Goal: Information Seeking & Learning: Compare options

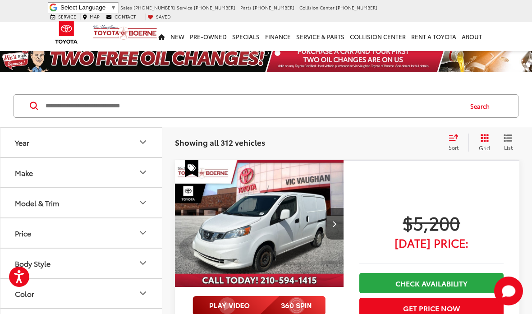
click at [455, 140] on icon "Select sort value" at bounding box center [454, 136] width 8 height 5
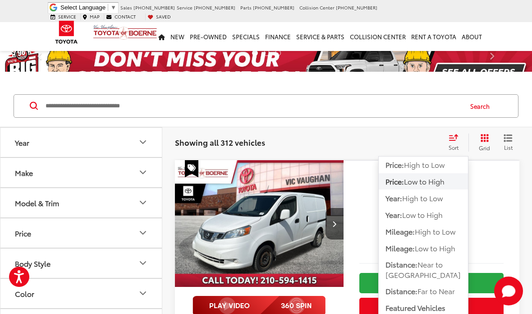
click at [437, 183] on span "Low to High" at bounding box center [424, 181] width 41 height 10
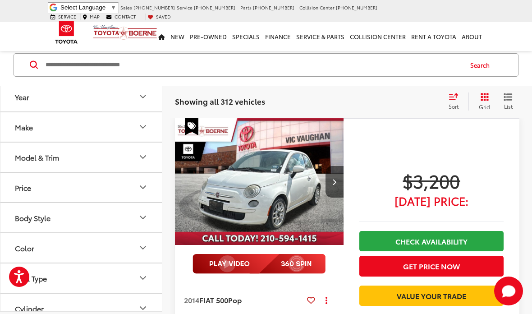
scroll to position [1599, 0]
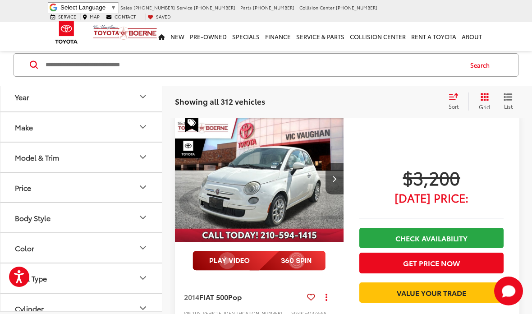
click at [335, 163] on button "Next image" at bounding box center [335, 179] width 18 height 32
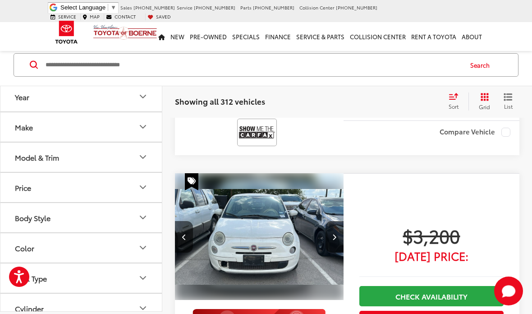
scroll to position [1540, 0]
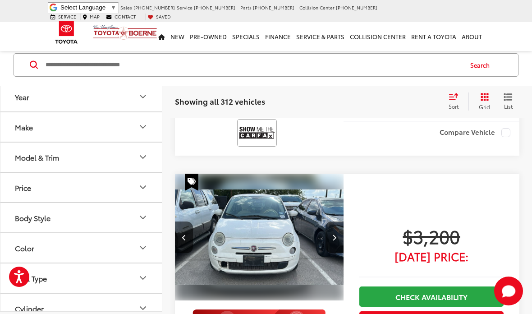
click at [339, 221] on button "Next image" at bounding box center [335, 237] width 18 height 32
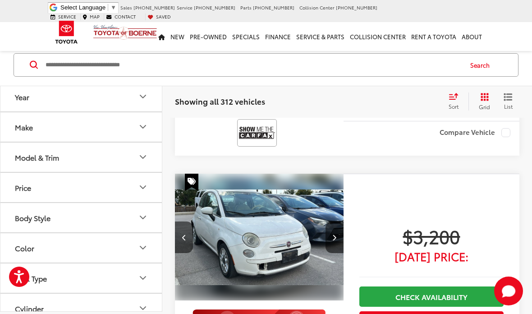
click at [337, 221] on button "Next image" at bounding box center [335, 237] width 18 height 32
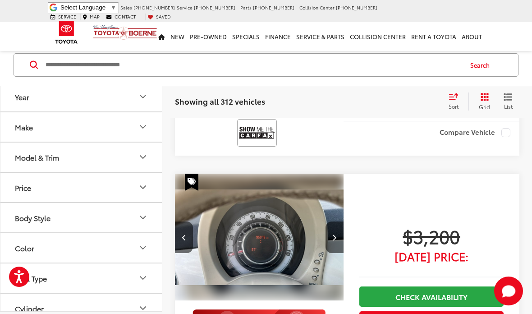
click at [336, 234] on icon "Next image" at bounding box center [334, 237] width 4 height 6
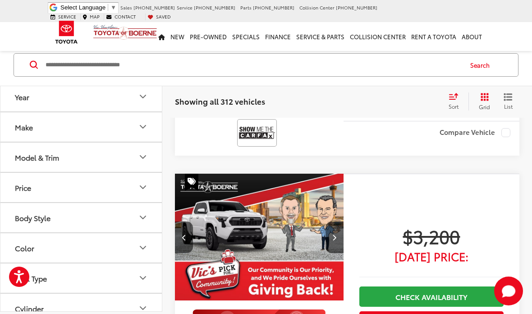
click at [334, 221] on button "Next image" at bounding box center [335, 237] width 18 height 32
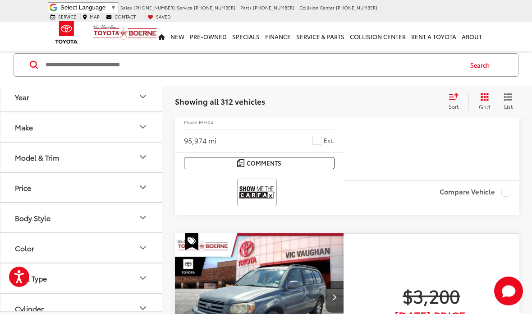
scroll to position [1813, 0]
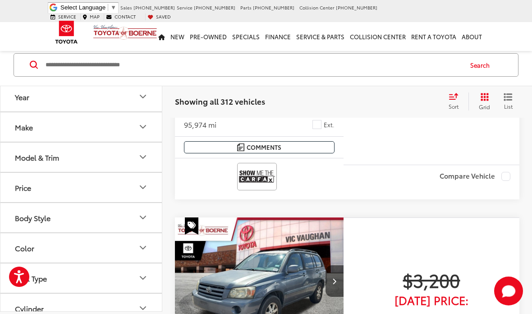
click at [335, 265] on button "Next image" at bounding box center [335, 281] width 18 height 32
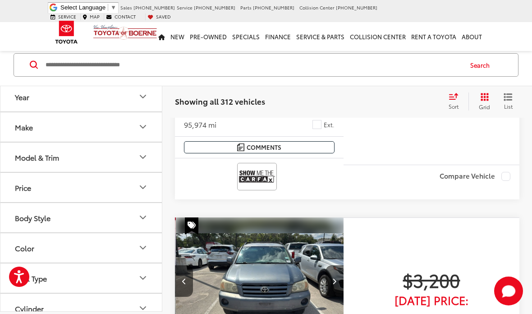
scroll to position [0, 170]
click at [339, 265] on button "Next image" at bounding box center [335, 281] width 18 height 32
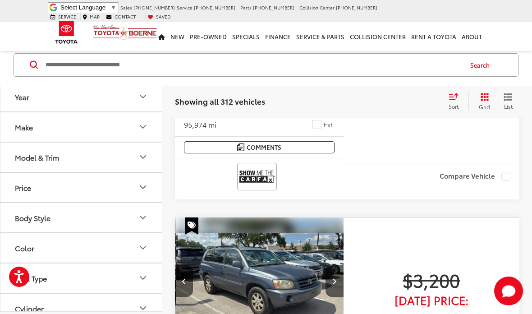
scroll to position [0, 340]
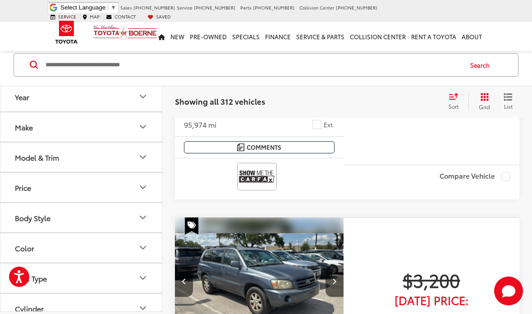
click at [333, 265] on button "Next image" at bounding box center [335, 281] width 18 height 32
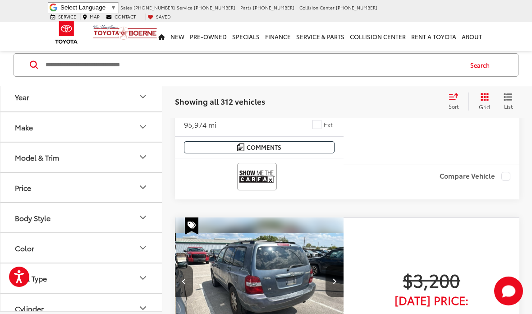
scroll to position [0, 510]
click at [335, 278] on icon "Next image" at bounding box center [334, 281] width 4 height 6
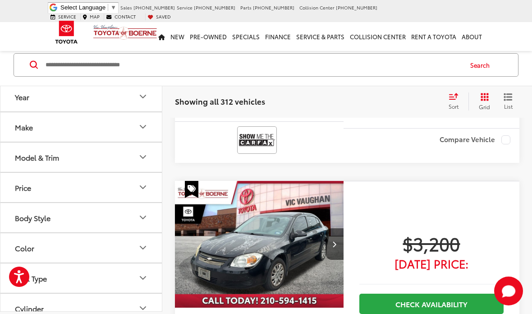
scroll to position [2171, 0]
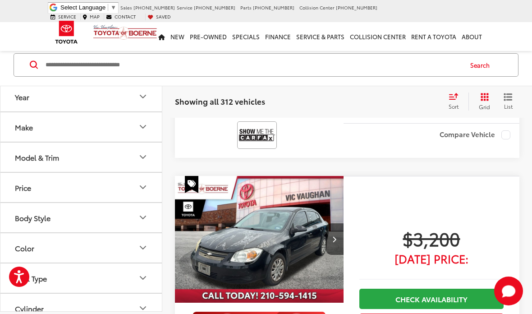
click at [331, 223] on button "Next image" at bounding box center [335, 239] width 18 height 32
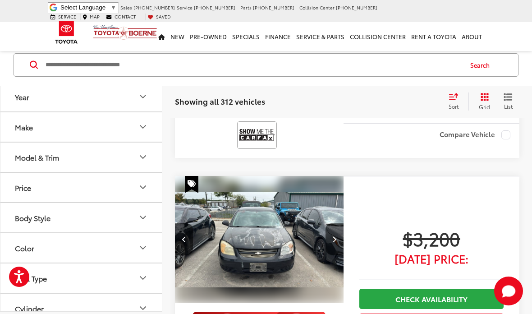
scroll to position [0, 170]
click at [336, 223] on button "Next image" at bounding box center [335, 239] width 18 height 32
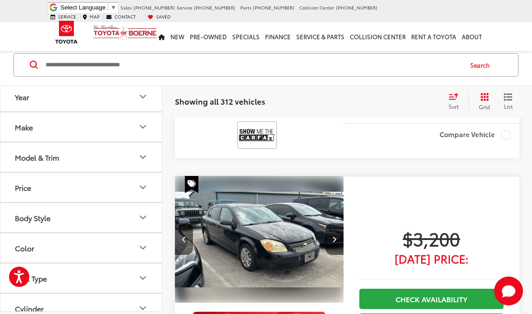
click at [340, 223] on button "Next image" at bounding box center [335, 239] width 18 height 32
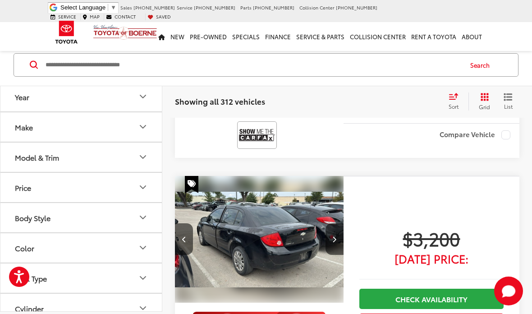
click at [334, 236] on icon "Next image" at bounding box center [334, 239] width 4 height 6
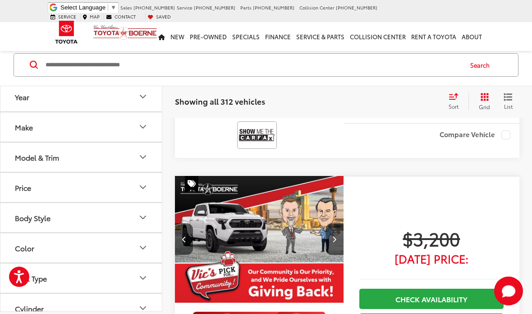
click at [329, 223] on button "Next image" at bounding box center [335, 239] width 18 height 32
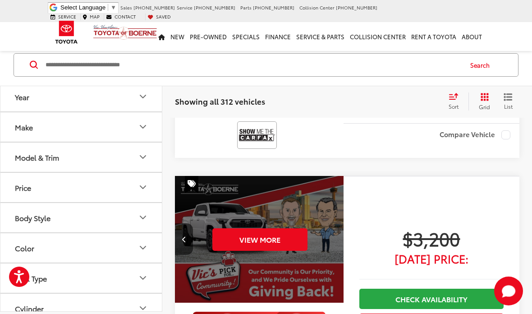
scroll to position [0, 850]
click at [330, 187] on div "View More" at bounding box center [260, 240] width 170 height 128
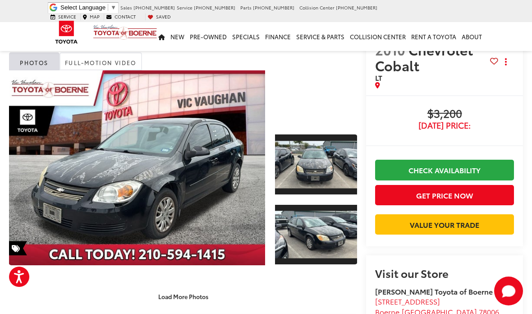
scroll to position [27, 0]
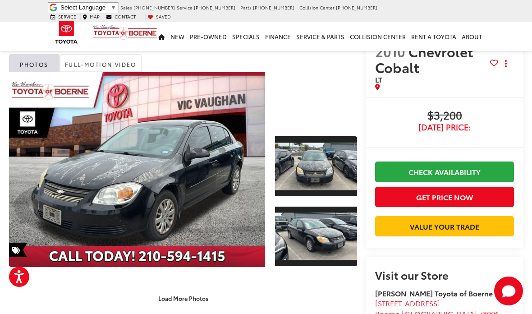
click at [335, 223] on link "Expand Photo 2" at bounding box center [316, 237] width 82 height 62
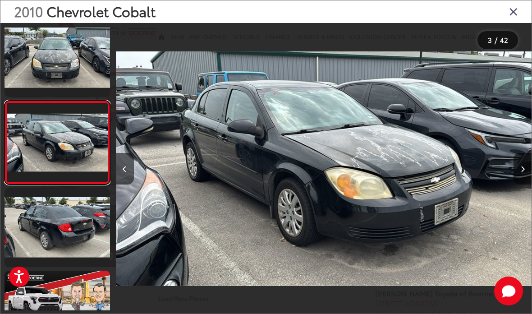
scroll to position [0, 0]
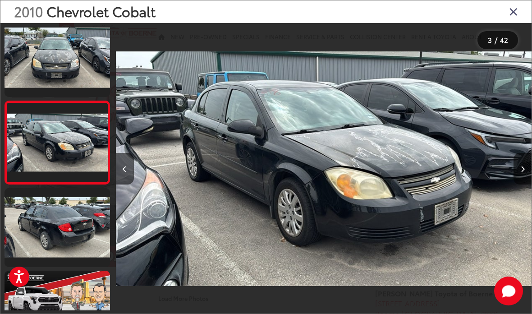
click at [510, 17] on icon "Close gallery" at bounding box center [513, 11] width 9 height 12
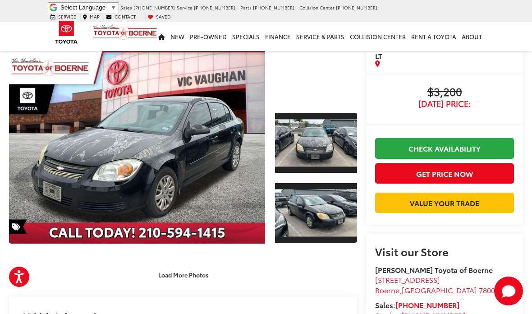
scroll to position [50, 0]
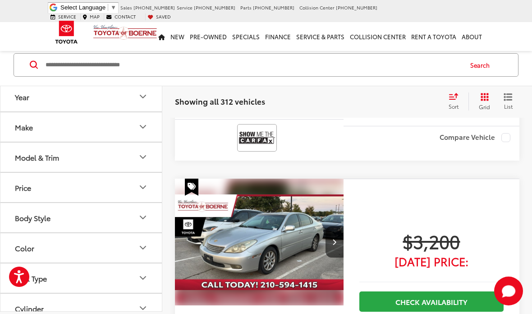
scroll to position [2439, 0]
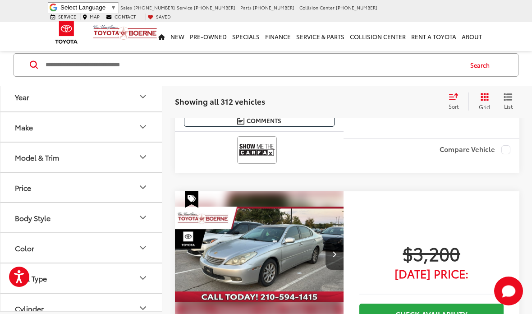
click at [335, 238] on button "Next image" at bounding box center [335, 254] width 18 height 32
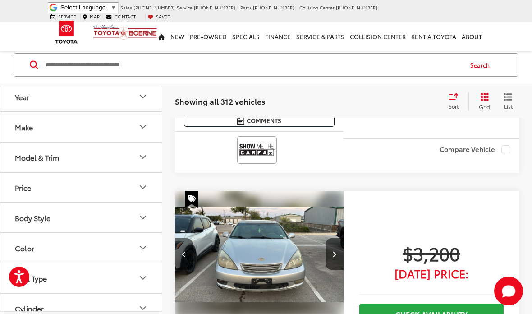
click at [336, 238] on button "Next image" at bounding box center [335, 254] width 18 height 32
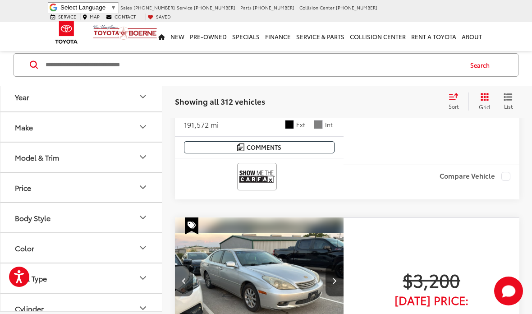
click at [333, 265] on button "Next image" at bounding box center [335, 281] width 18 height 32
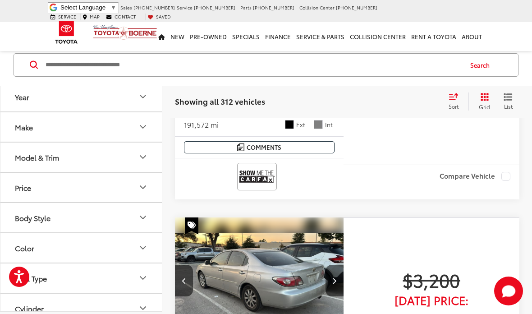
click at [334, 265] on button "Next image" at bounding box center [335, 281] width 18 height 32
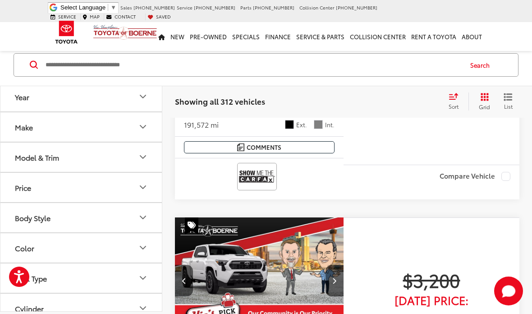
click at [335, 265] on button "Next image" at bounding box center [335, 281] width 18 height 32
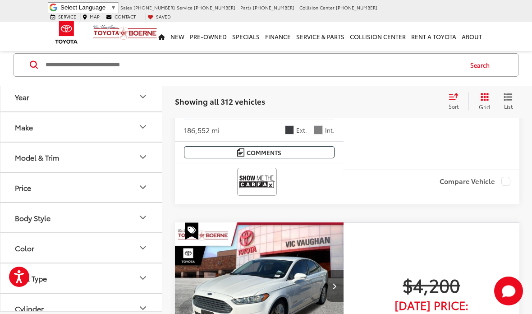
scroll to position [3042, 0]
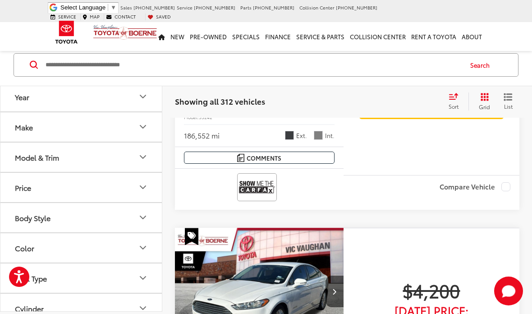
click at [338, 276] on button "Next image" at bounding box center [335, 292] width 18 height 32
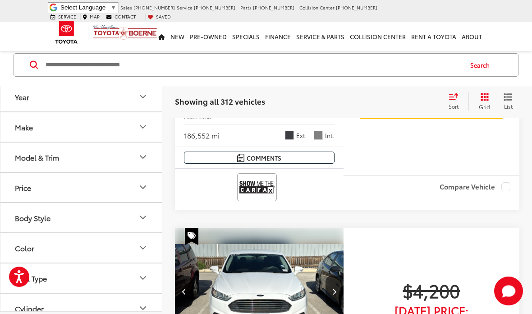
click at [340, 276] on button "Next image" at bounding box center [335, 292] width 18 height 32
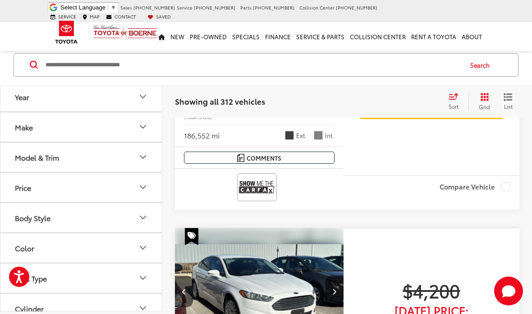
click at [338, 276] on button "Next image" at bounding box center [335, 292] width 18 height 32
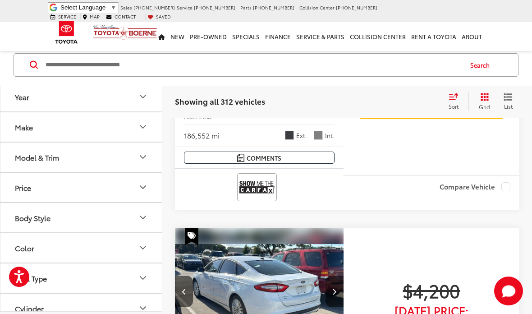
scroll to position [0, 510]
click at [336, 228] on img "2016 Ford Fusion Hybrid SE 3" at bounding box center [260, 292] width 170 height 128
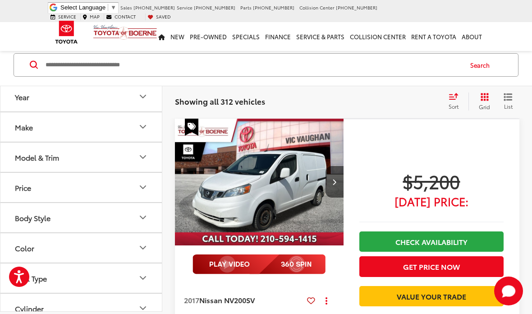
scroll to position [390, 0]
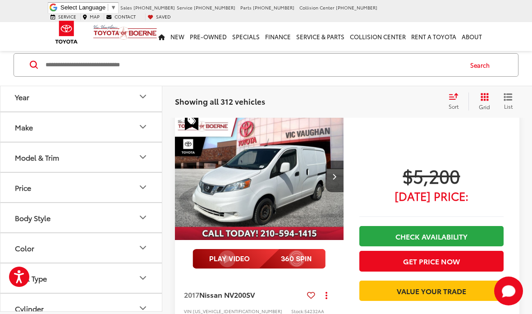
click at [221, 289] on span "Nissan NV200" at bounding box center [222, 294] width 47 height 10
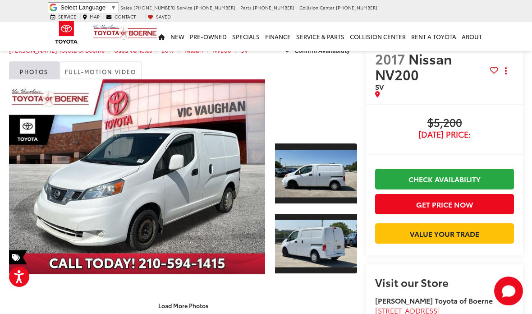
scroll to position [22, 0]
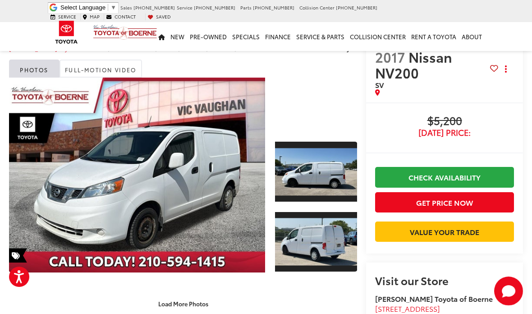
click at [213, 175] on link "Expand Photo 0" at bounding box center [137, 175] width 256 height 195
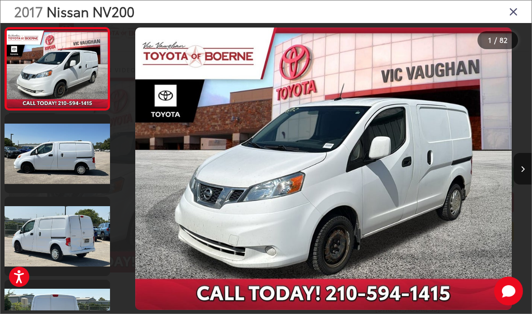
click at [67, 142] on link at bounding box center [58, 153] width 106 height 79
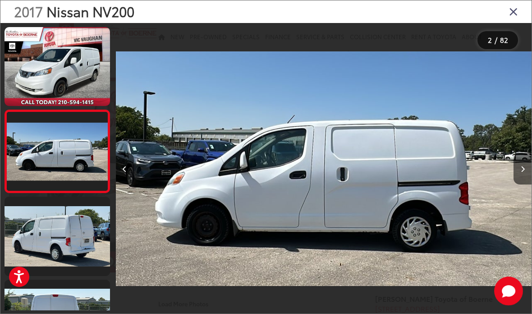
click at [48, 230] on link at bounding box center [58, 236] width 106 height 79
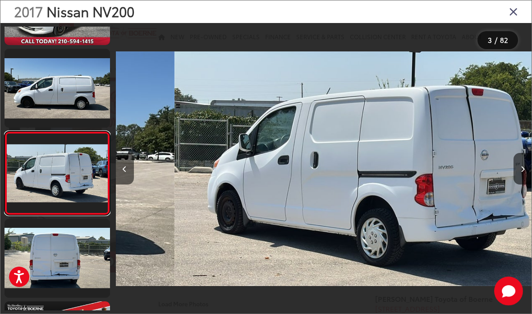
scroll to position [0, 832]
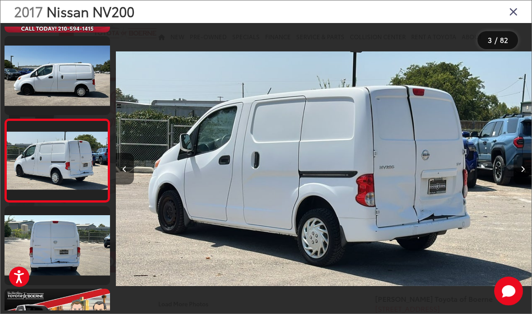
click at [45, 242] on link at bounding box center [58, 245] width 106 height 79
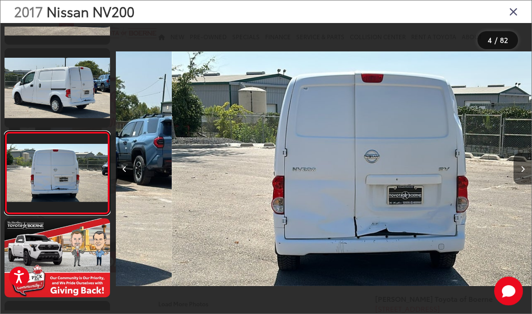
scroll to position [0, 1248]
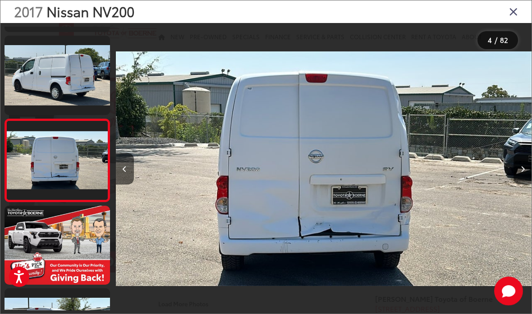
click at [36, 228] on link at bounding box center [58, 245] width 106 height 79
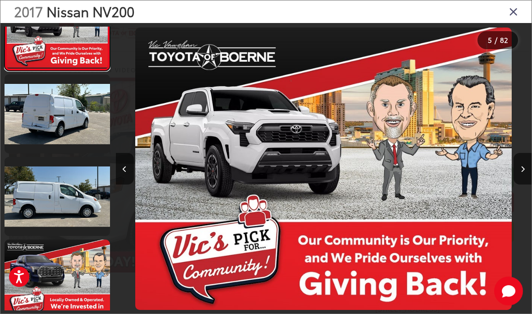
scroll to position [370, 0]
click at [35, 120] on link at bounding box center [58, 113] width 106 height 79
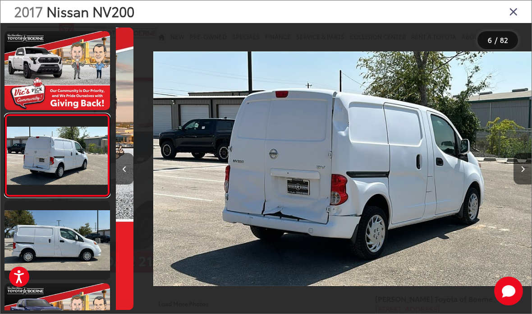
scroll to position [322, 0]
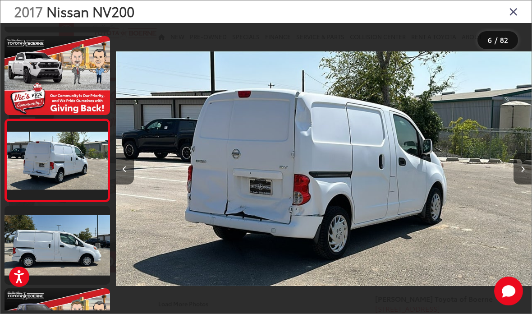
click at [63, 232] on link at bounding box center [58, 245] width 106 height 79
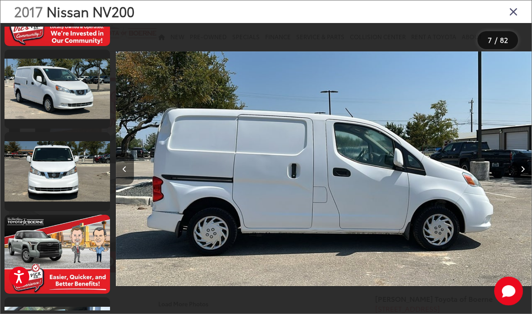
scroll to position [643, 0]
click at [31, 109] on link at bounding box center [58, 89] width 106 height 79
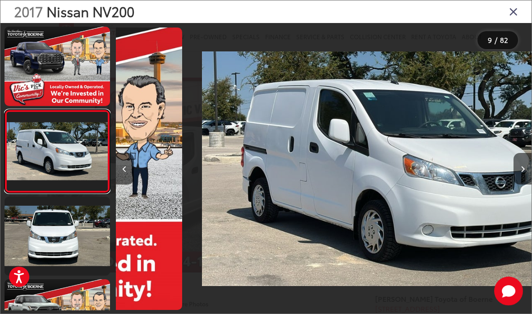
scroll to position [570, 0]
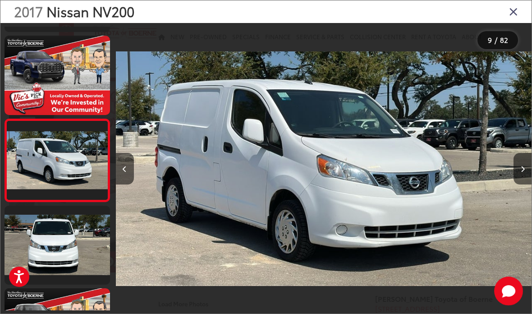
click at [58, 229] on link at bounding box center [58, 245] width 106 height 79
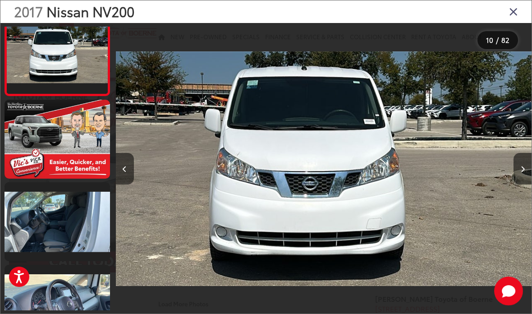
click at [41, 220] on link at bounding box center [58, 221] width 106 height 79
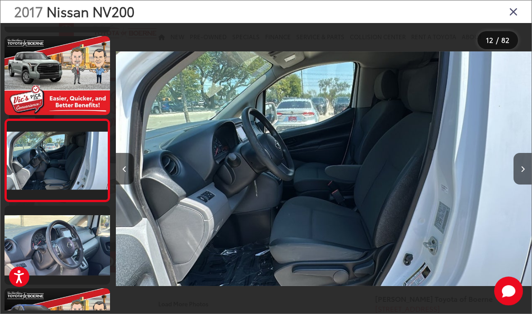
click at [49, 243] on link at bounding box center [58, 245] width 106 height 79
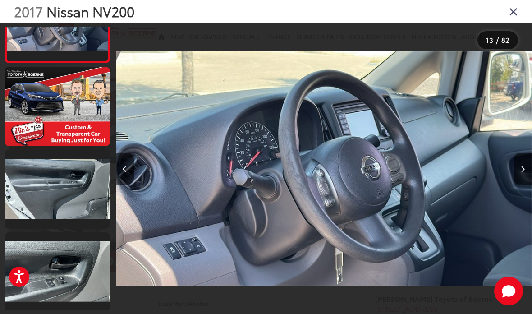
click at [38, 207] on link at bounding box center [58, 189] width 106 height 79
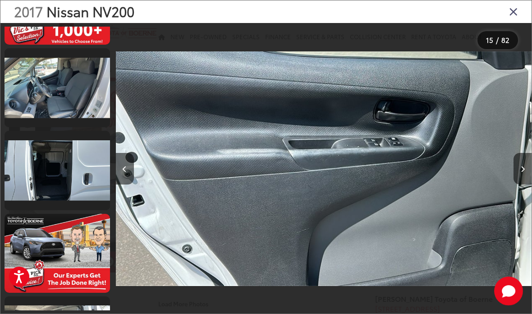
click at [35, 99] on link at bounding box center [58, 87] width 106 height 79
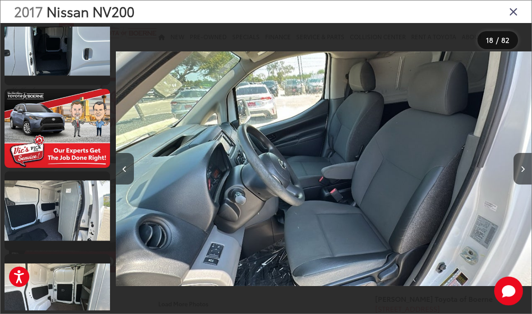
click at [30, 137] on link at bounding box center [58, 128] width 106 height 79
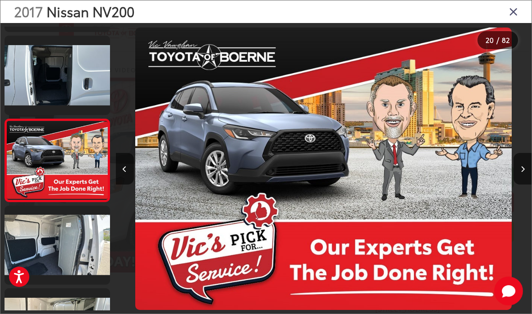
click at [47, 235] on link at bounding box center [58, 245] width 106 height 79
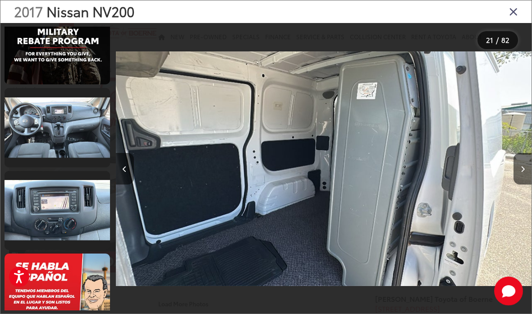
click at [44, 137] on link at bounding box center [58, 127] width 106 height 79
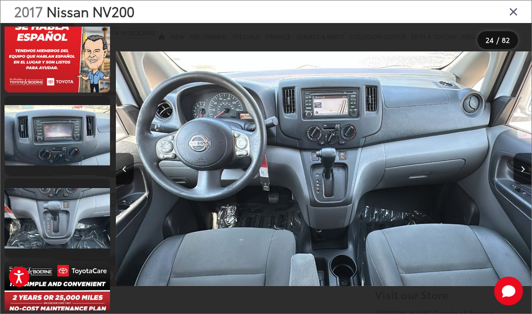
click at [38, 154] on link at bounding box center [58, 135] width 106 height 79
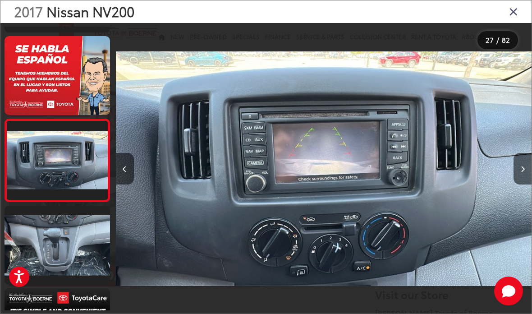
click at [63, 233] on link at bounding box center [58, 245] width 106 height 79
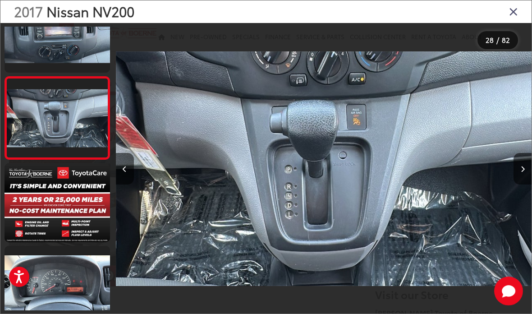
click at [50, 271] on link at bounding box center [58, 285] width 106 height 79
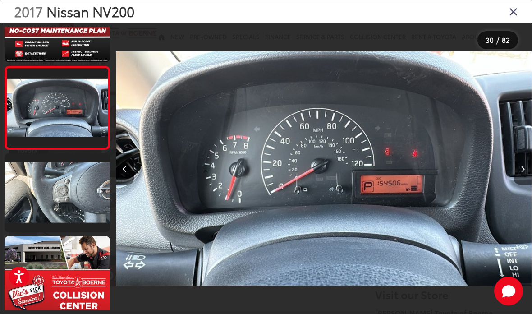
click at [42, 189] on link at bounding box center [58, 192] width 106 height 79
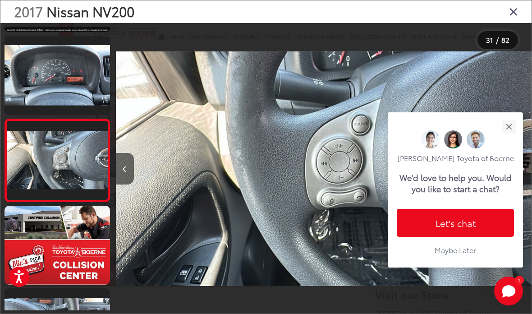
click at [512, 136] on button "Close" at bounding box center [508, 126] width 19 height 19
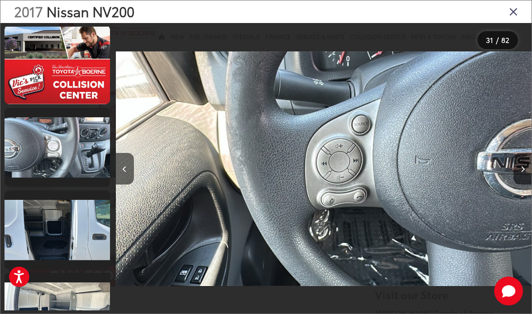
click at [40, 153] on link at bounding box center [58, 147] width 106 height 79
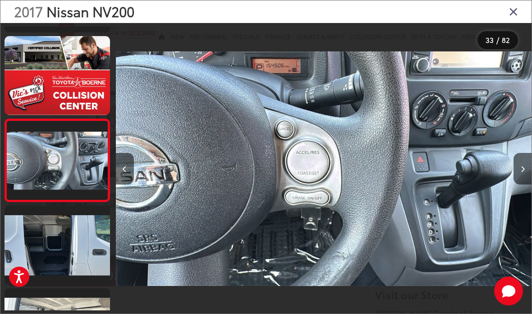
click at [47, 230] on link at bounding box center [58, 245] width 106 height 79
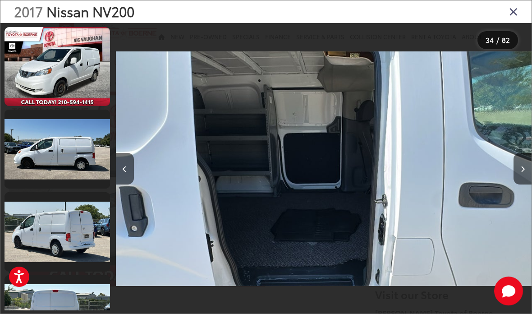
click at [510, 17] on icon "Close gallery" at bounding box center [513, 11] width 9 height 12
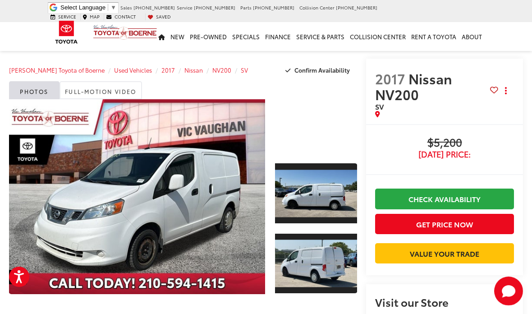
scroll to position [2, 0]
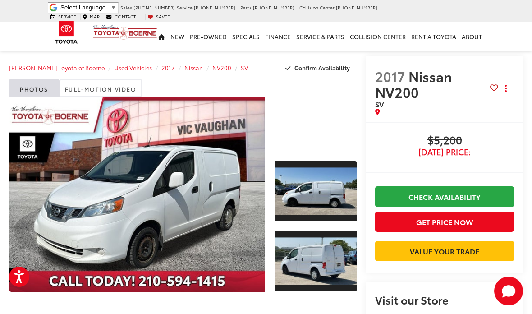
click at [163, 199] on link "Expand Photo 0" at bounding box center [137, 194] width 256 height 195
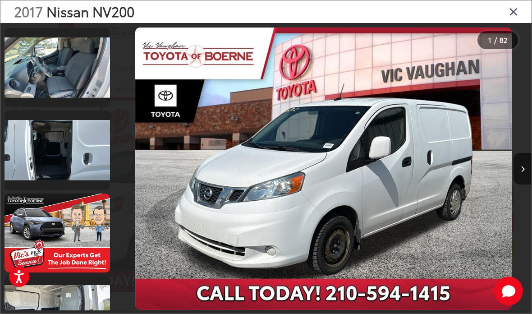
scroll to position [1421, 0]
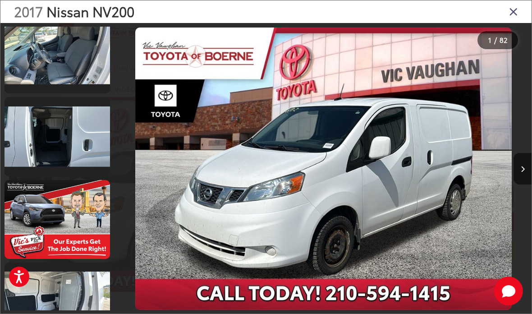
click at [43, 129] on link at bounding box center [58, 136] width 106 height 79
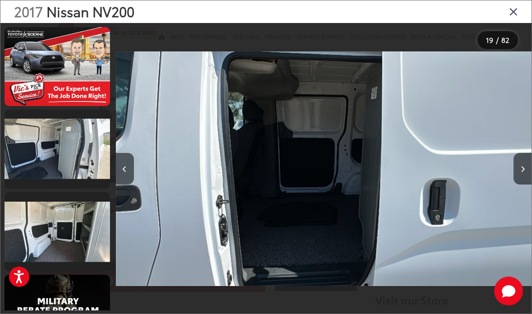
scroll to position [1574, 0]
click at [46, 170] on link at bounding box center [58, 149] width 106 height 79
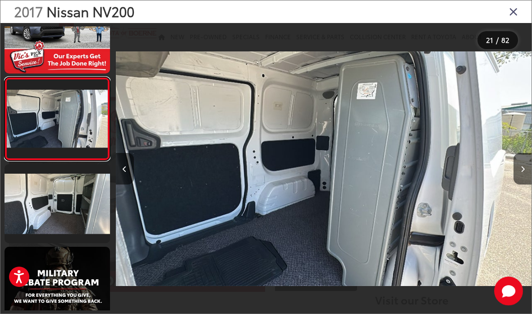
scroll to position [1602, 0]
click at [64, 201] on link at bounding box center [58, 203] width 106 height 79
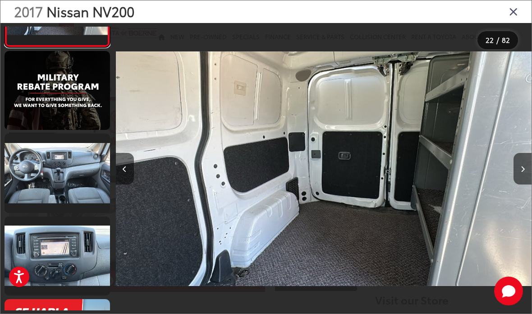
scroll to position [1798, 0]
click at [66, 171] on link at bounding box center [58, 172] width 106 height 79
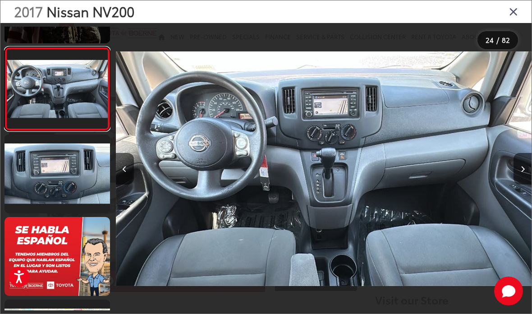
scroll to position [1880, 0]
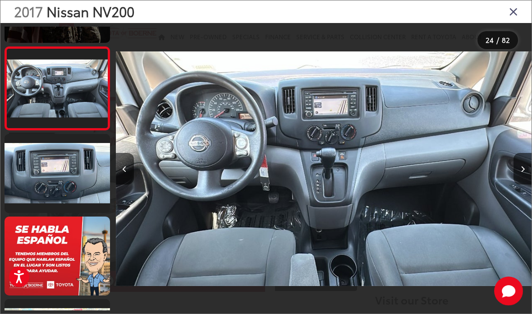
click at [524, 183] on button "Next image" at bounding box center [523, 169] width 18 height 32
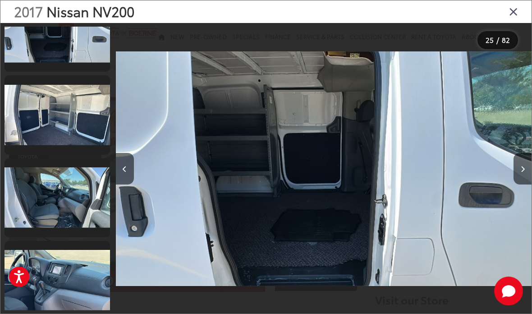
click at [34, 37] on link at bounding box center [58, 32] width 106 height 79
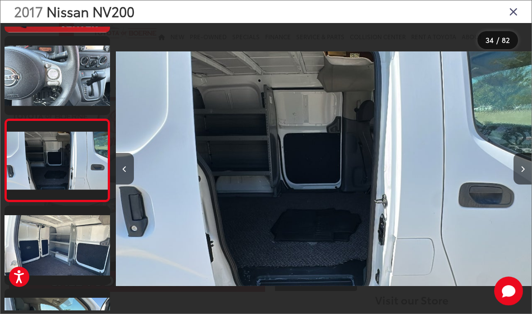
click at [55, 237] on link at bounding box center [58, 245] width 106 height 79
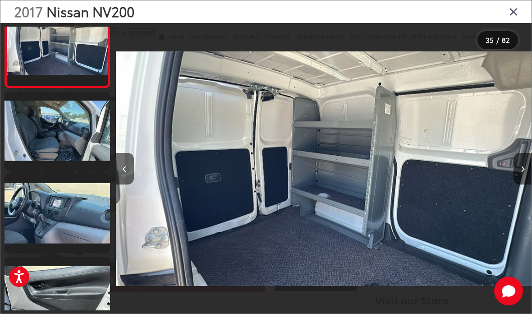
click at [51, 126] on link at bounding box center [58, 131] width 106 height 79
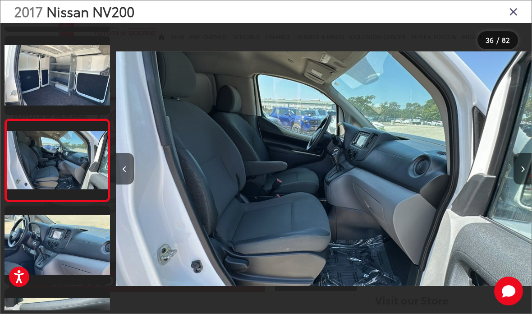
click at [64, 243] on link at bounding box center [58, 245] width 106 height 79
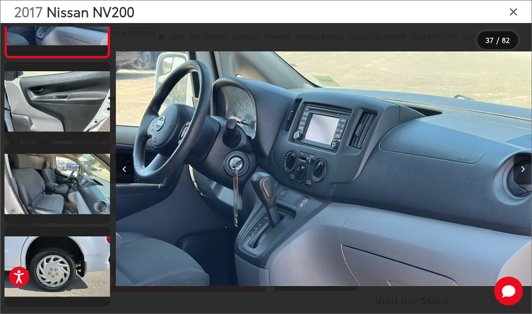
click at [54, 183] on link at bounding box center [58, 183] width 106 height 79
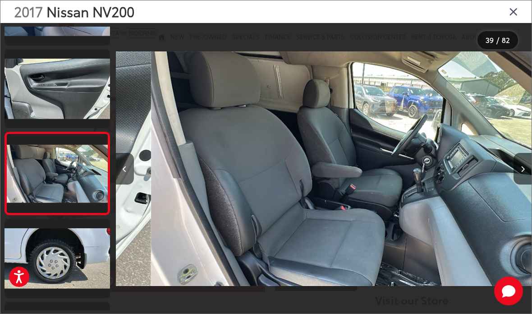
click at [57, 250] on link at bounding box center [58, 258] width 106 height 79
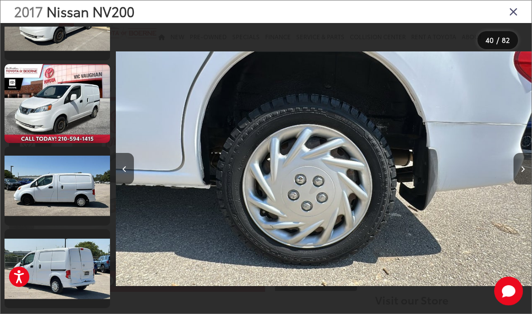
click at [56, 178] on link at bounding box center [58, 186] width 106 height 79
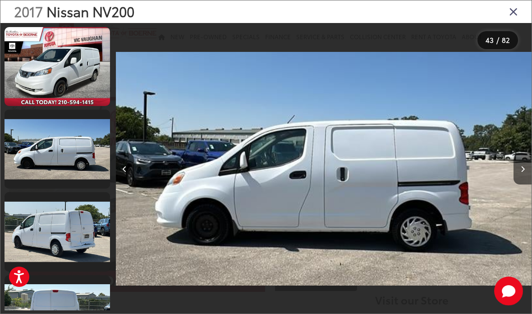
click at [518, 14] on icon "Close gallery" at bounding box center [513, 11] width 9 height 12
